Goal: Find specific page/section: Find specific page/section

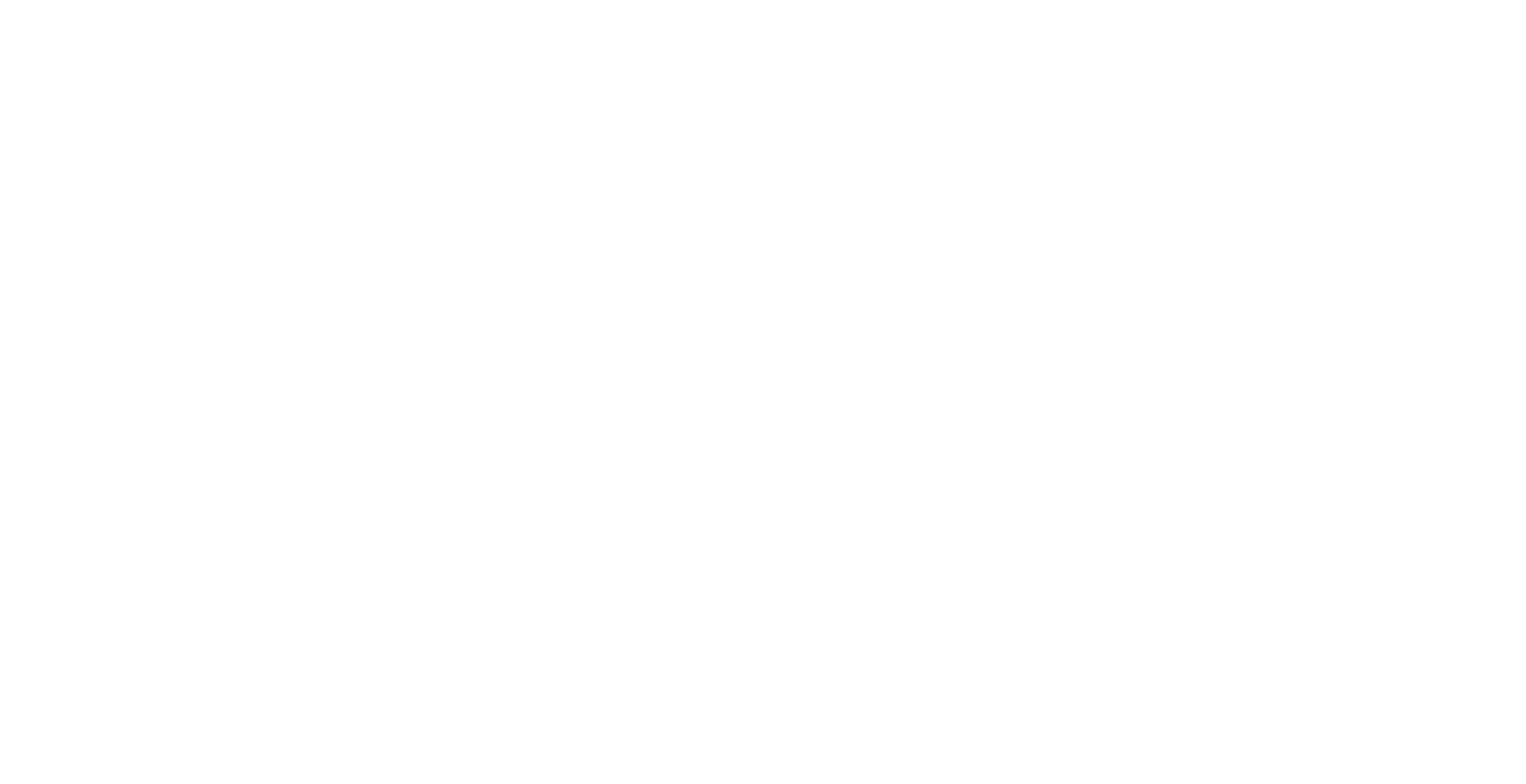
select select "*"
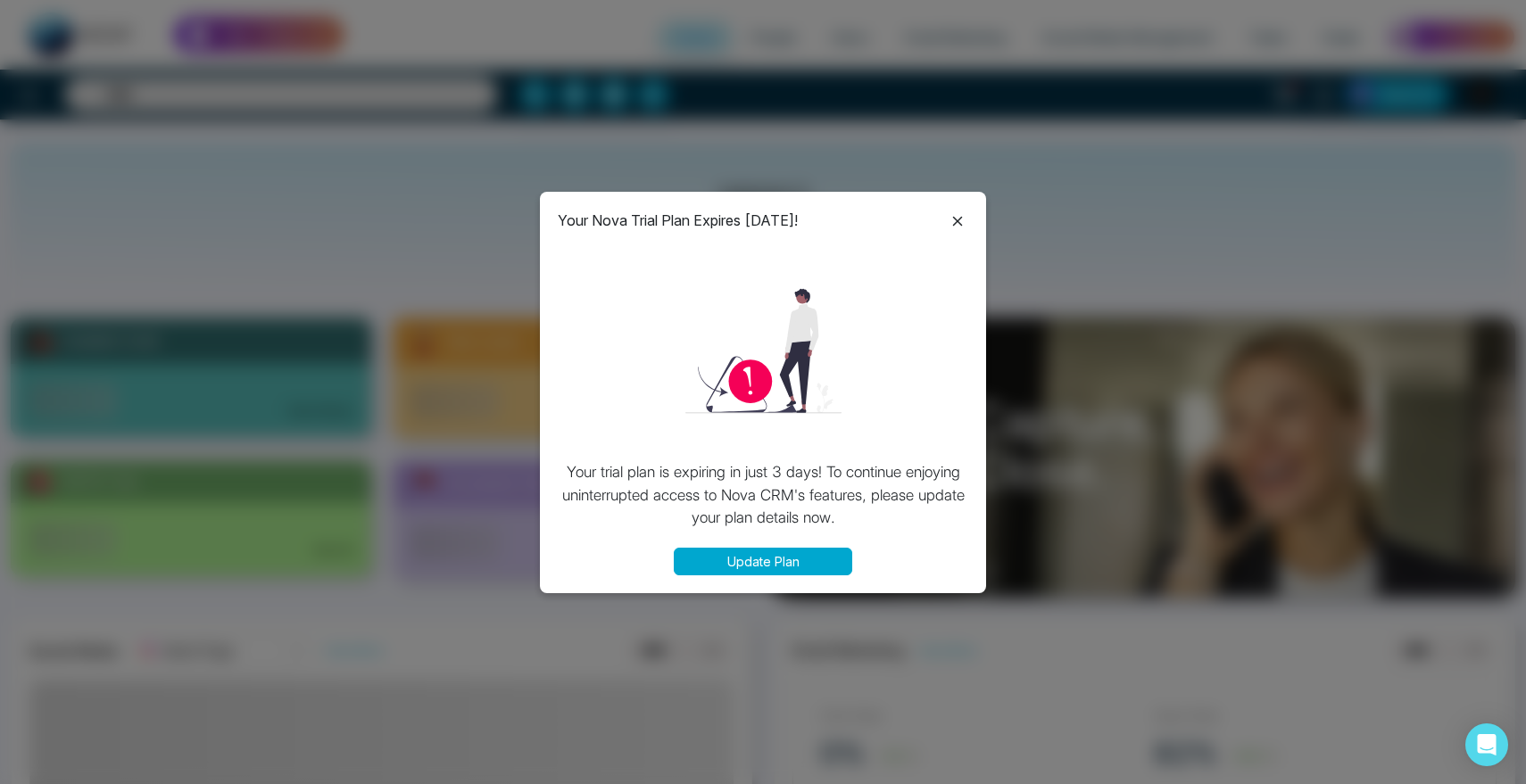
click at [959, 223] on icon at bounding box center [958, 222] width 10 height 10
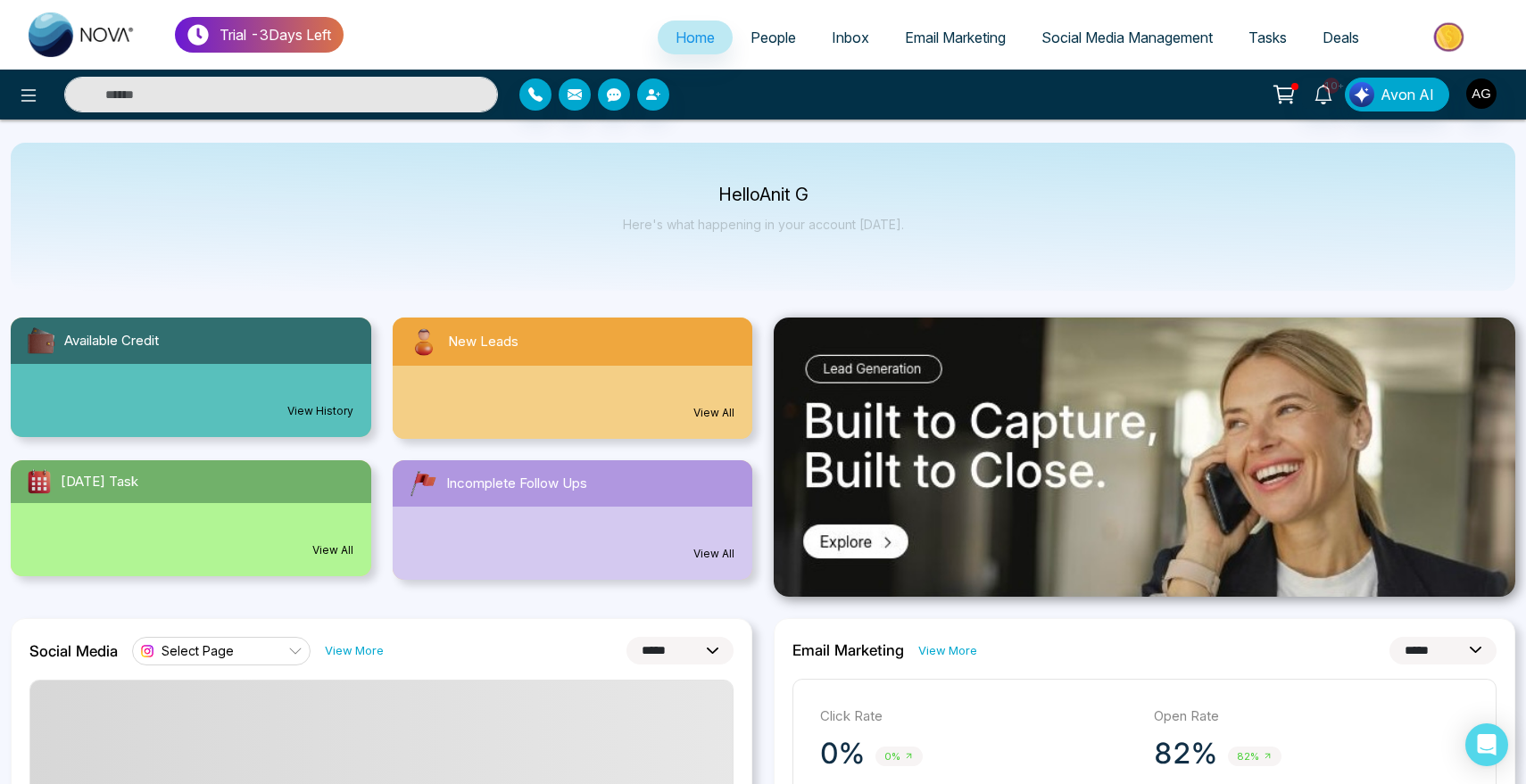
click at [771, 29] on span "People" at bounding box center [773, 38] width 46 height 18
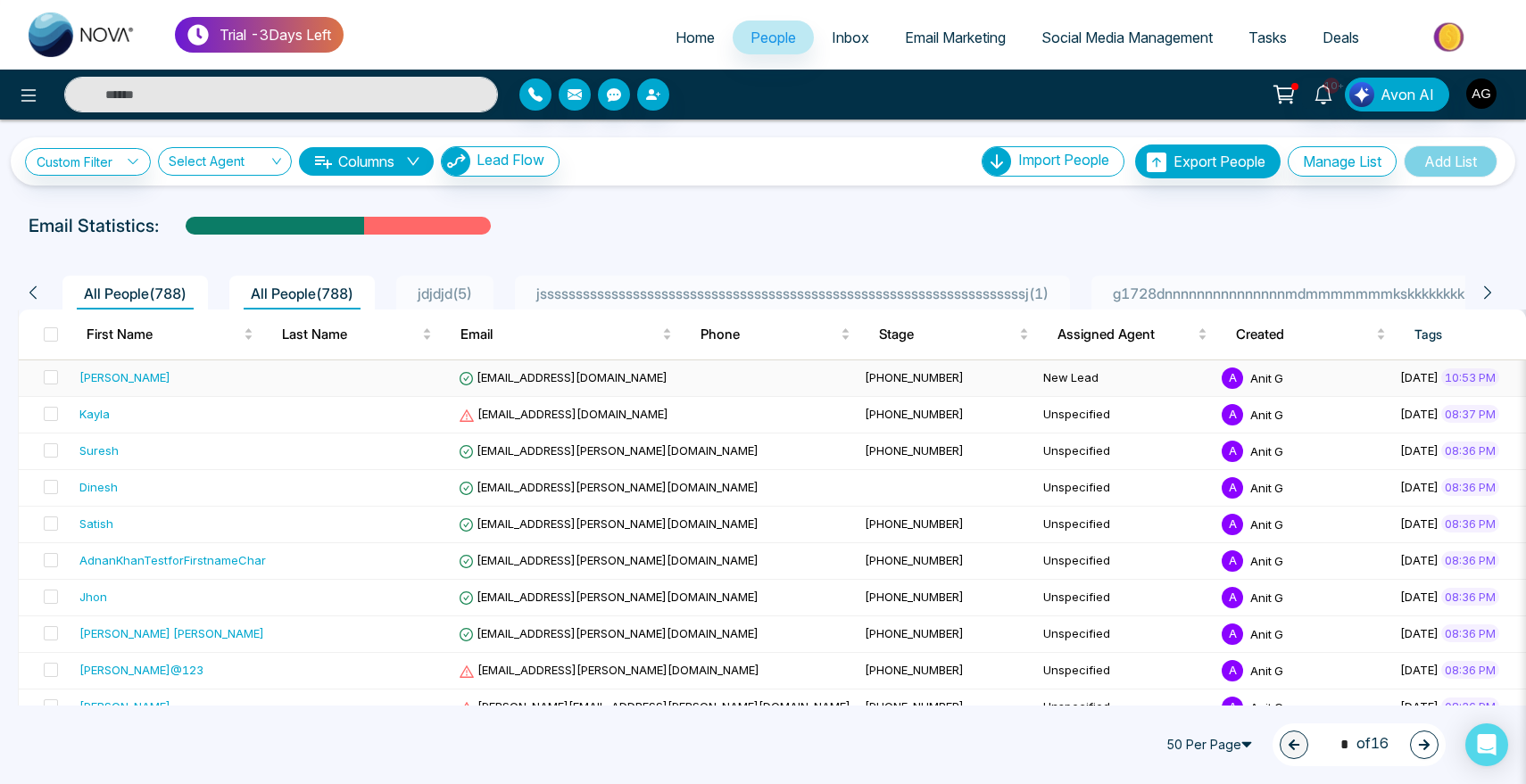
click at [95, 378] on div "[PERSON_NAME]" at bounding box center [125, 378] width 91 height 18
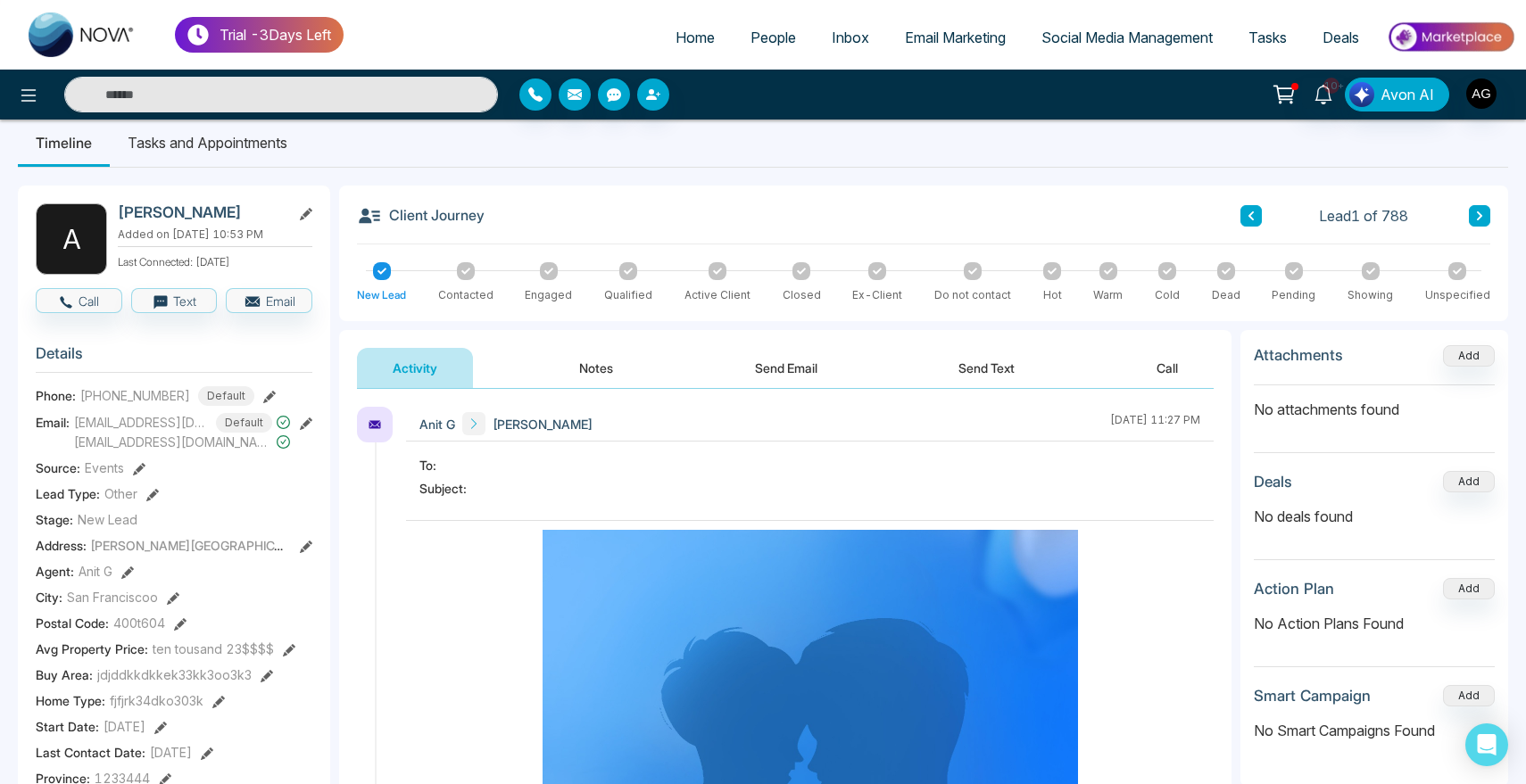
scroll to position [18, 0]
click at [20, 108] on button at bounding box center [29, 95] width 36 height 36
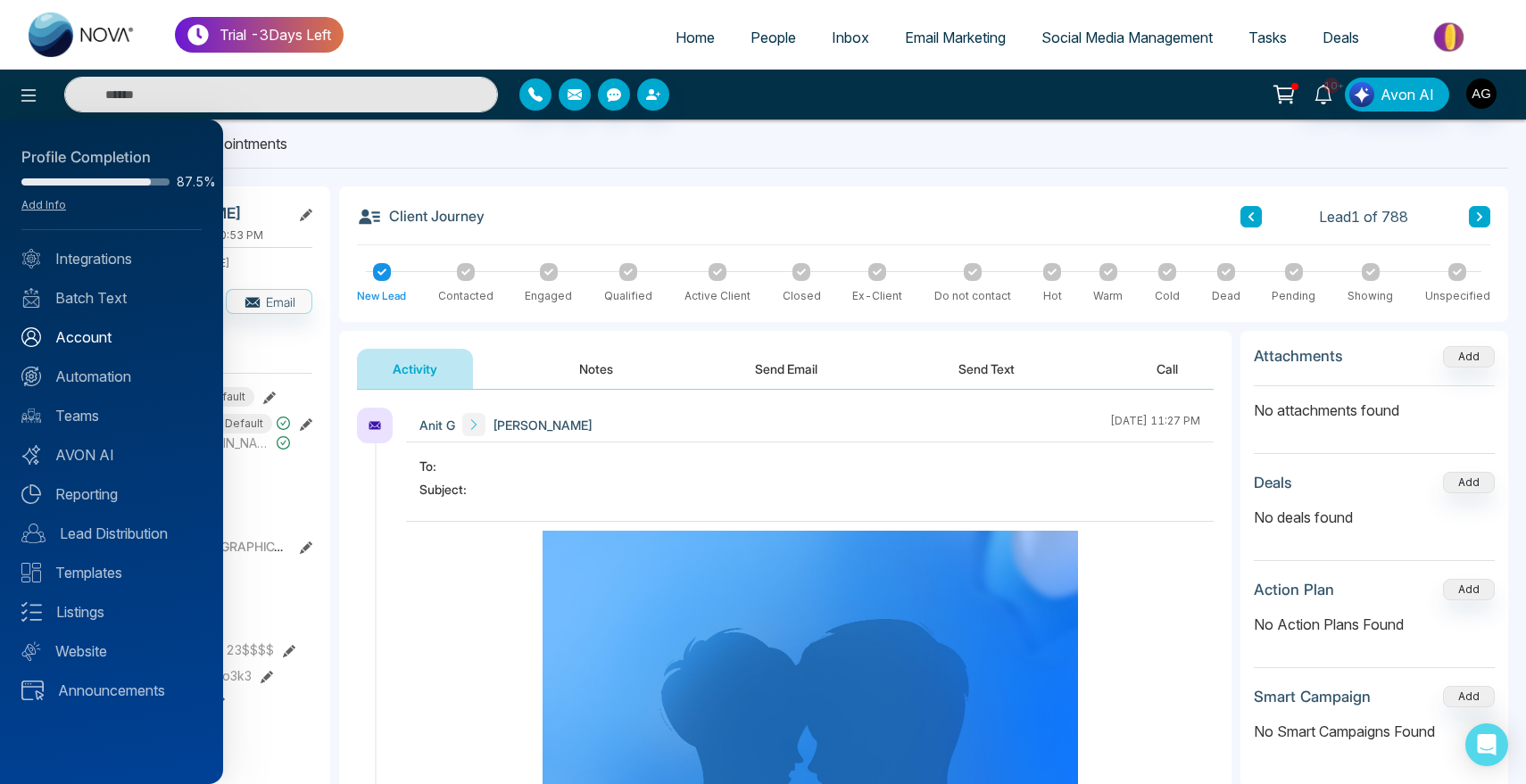
click at [108, 337] on link "Account" at bounding box center [111, 337] width 180 height 21
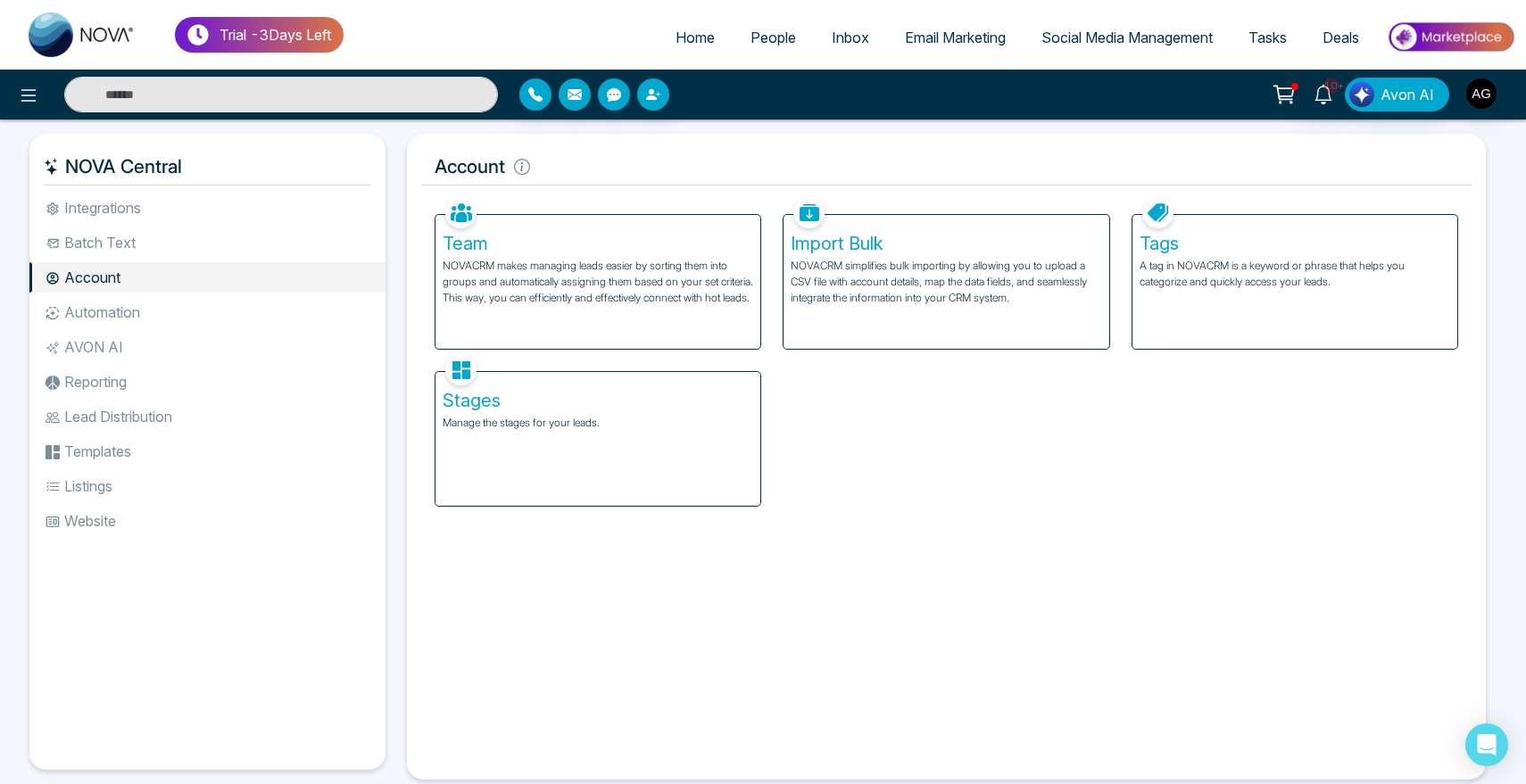
click at [598, 422] on p "Manage the stages for your leads." at bounding box center [598, 422] width 311 height 16
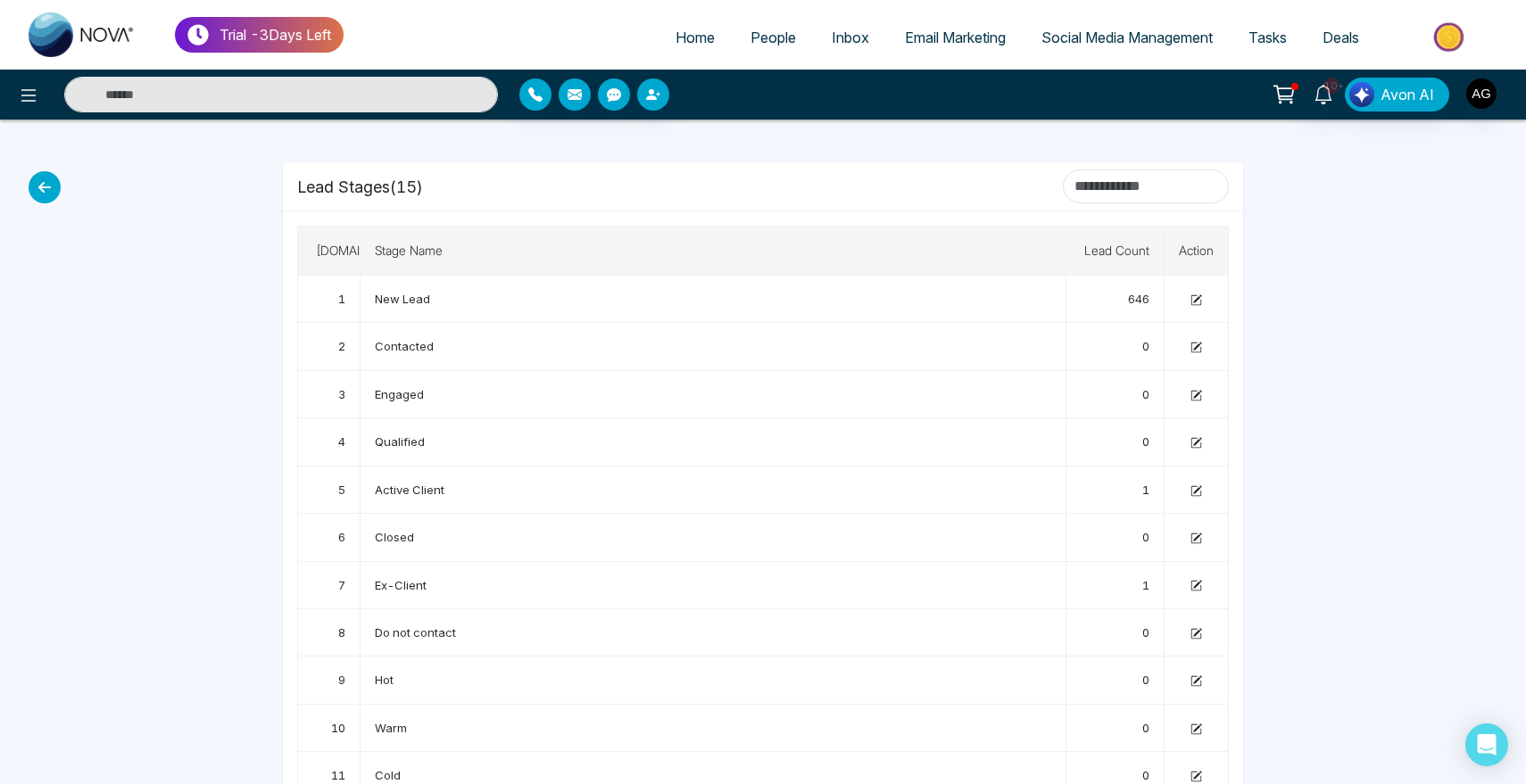
click at [51, 194] on icon at bounding box center [45, 187] width 32 height 32
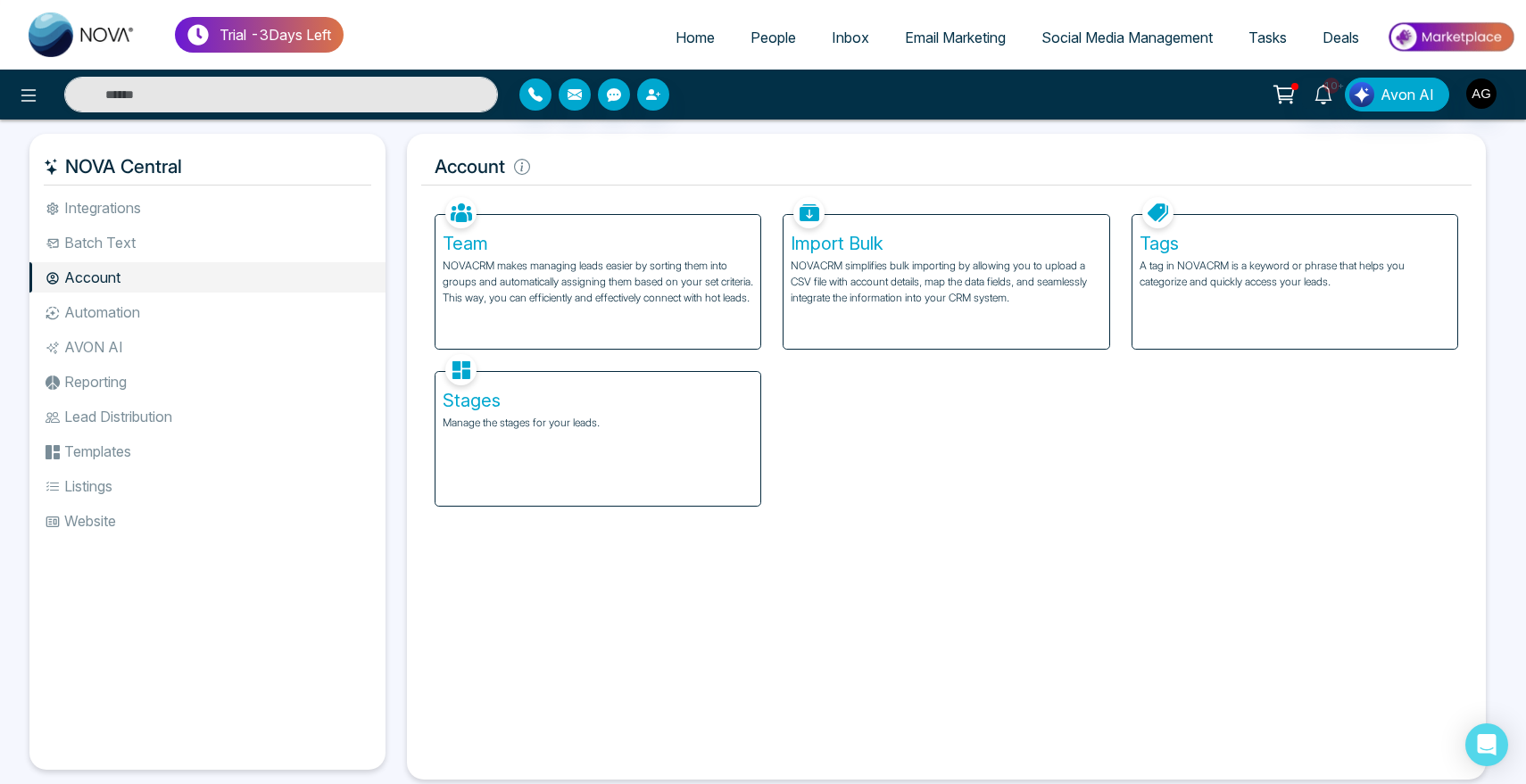
click at [759, 47] on link "People" at bounding box center [772, 38] width 81 height 34
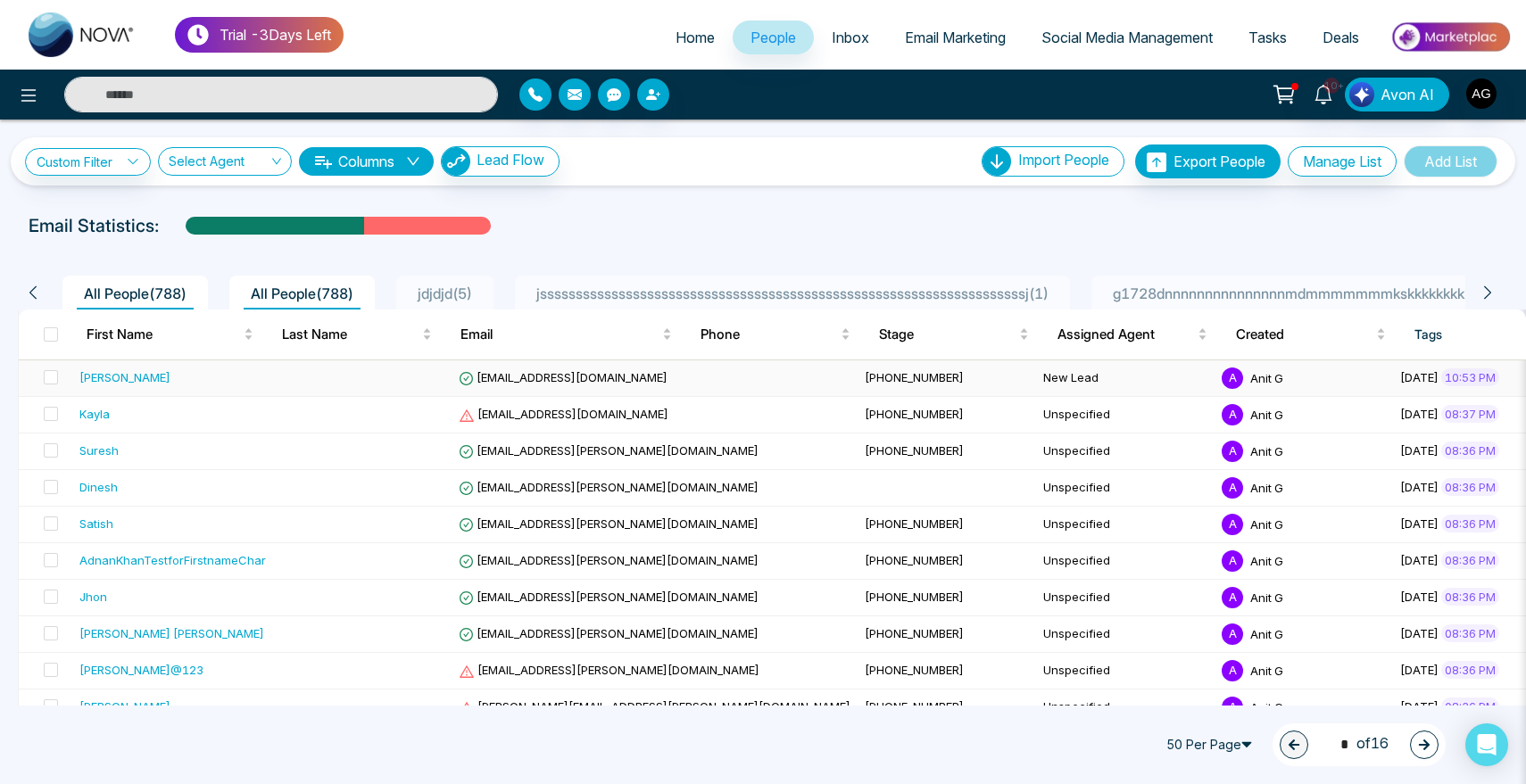
click at [92, 371] on div "[PERSON_NAME]" at bounding box center [125, 378] width 91 height 18
